Goal: Navigation & Orientation: Find specific page/section

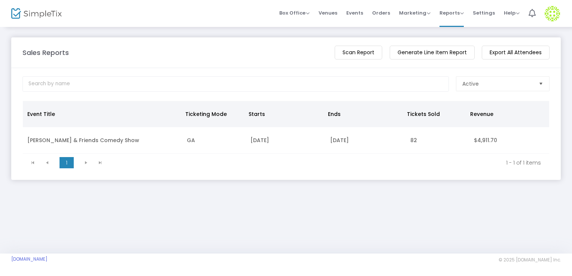
click at [346, 67] on m-panel-header "Sales Reports View Total Revenue Scan Report Generate Line Item Report Export A…" at bounding box center [285, 52] width 549 height 31
click at [378, 13] on span "Orders" at bounding box center [381, 12] width 18 height 19
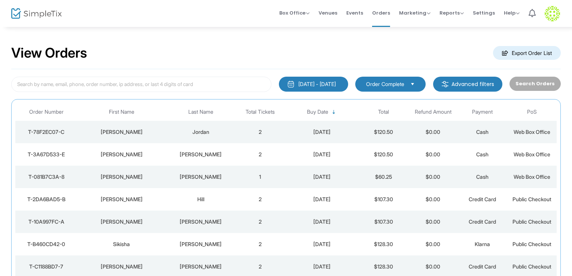
scroll to position [37, 0]
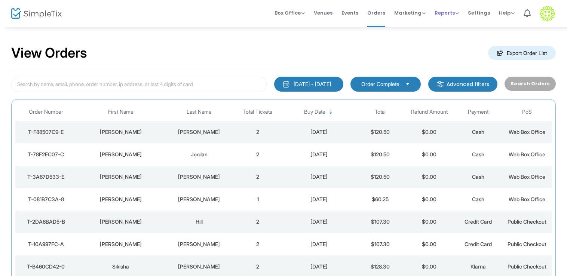
click at [447, 13] on span "Reports" at bounding box center [447, 12] width 24 height 7
click at [452, 40] on li "Sales Reports" at bounding box center [459, 40] width 49 height 15
